Goal: Task Accomplishment & Management: Use online tool/utility

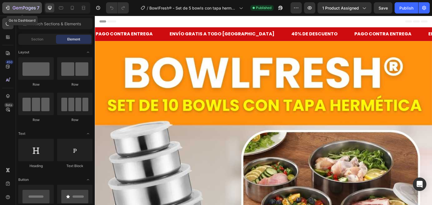
click at [17, 4] on div "7" at bounding box center [26, 7] width 27 height 7
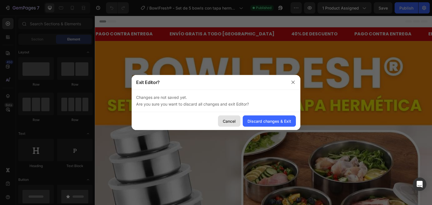
click at [229, 125] on button "Cancel" at bounding box center [229, 121] width 22 height 11
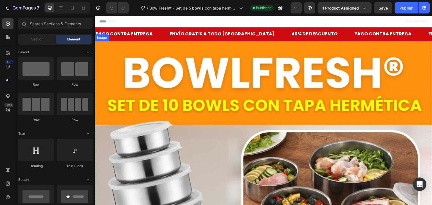
scroll to position [88, 0]
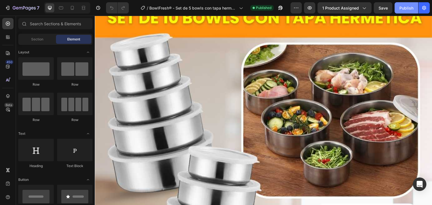
click at [400, 13] on button "Publish" at bounding box center [406, 7] width 24 height 11
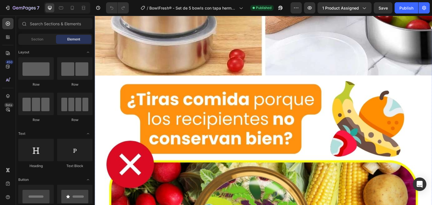
scroll to position [874, 0]
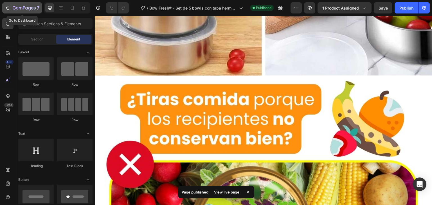
click at [17, 5] on div "7" at bounding box center [26, 7] width 27 height 7
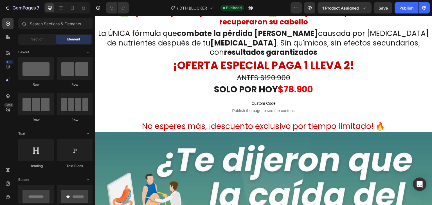
scroll to position [444, 0]
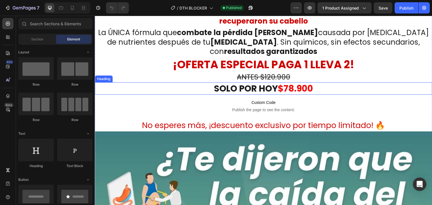
click at [282, 83] on strong "$78.900" at bounding box center [295, 88] width 35 height 12
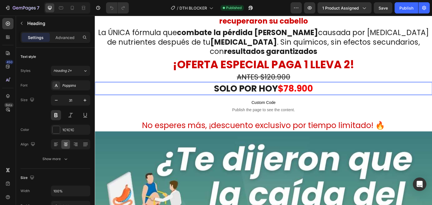
click at [288, 83] on strong "$78.900" at bounding box center [295, 88] width 35 height 12
click at [279, 72] on s "ANTES $120.900" at bounding box center [263, 77] width 53 height 10
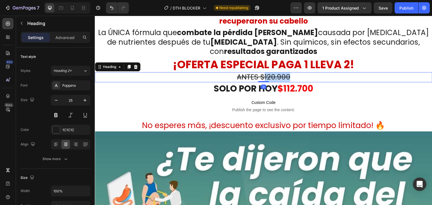
click at [279, 72] on s "ANTES $120.900" at bounding box center [263, 77] width 53 height 10
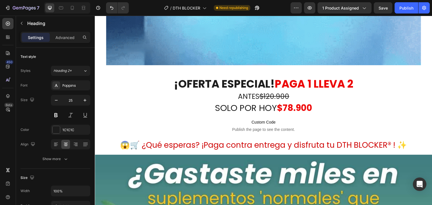
scroll to position [2901, 0]
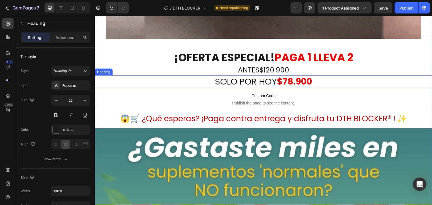
click at [295, 75] on strong "$78.900" at bounding box center [294, 81] width 35 height 12
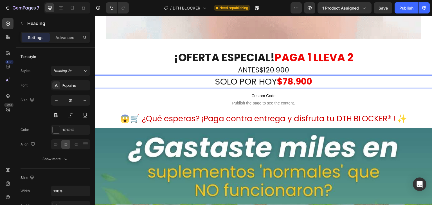
click at [295, 75] on strong "$78.900" at bounding box center [294, 81] width 35 height 12
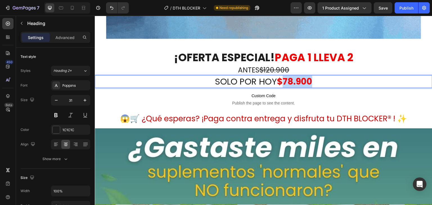
click at [295, 75] on strong "$78.900" at bounding box center [294, 81] width 35 height 12
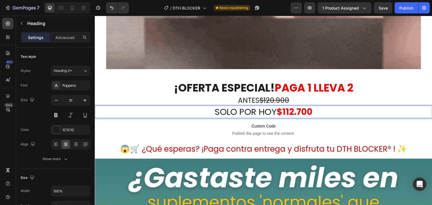
scroll to position [2870, 0]
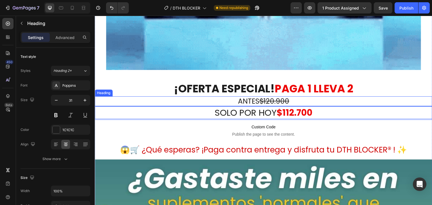
click at [272, 96] on s "$120.900" at bounding box center [274, 101] width 30 height 10
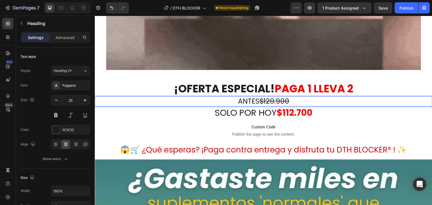
click at [272, 96] on s "$120.900" at bounding box center [274, 101] width 30 height 10
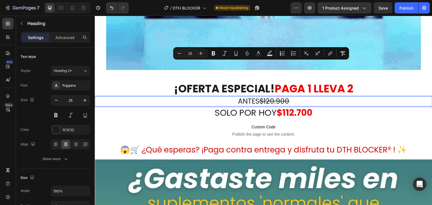
click at [272, 96] on s "$120.900" at bounding box center [274, 101] width 30 height 10
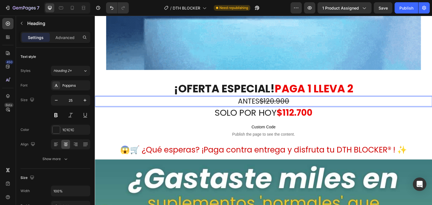
click at [272, 96] on s "$120.900" at bounding box center [274, 101] width 30 height 10
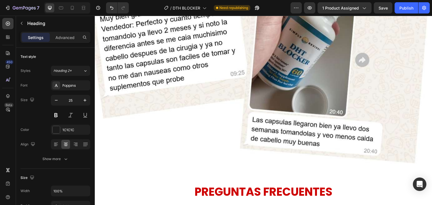
scroll to position [4542, 0]
click at [411, 10] on div "Publish" at bounding box center [406, 8] width 14 height 6
click at [410, 2] on button "Publish" at bounding box center [406, 7] width 24 height 11
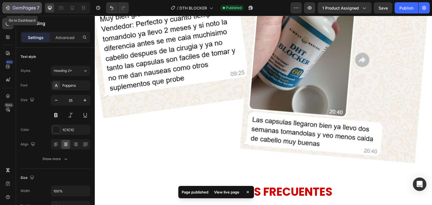
click at [20, 8] on icon "button" at bounding box center [24, 8] width 23 height 5
